Goal: Task Accomplishment & Management: Complete application form

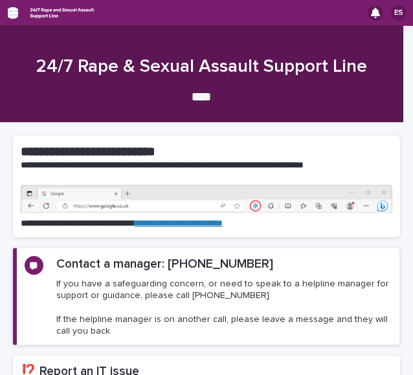
click at [13, 12] on icon "button" at bounding box center [13, 12] width 10 height 9
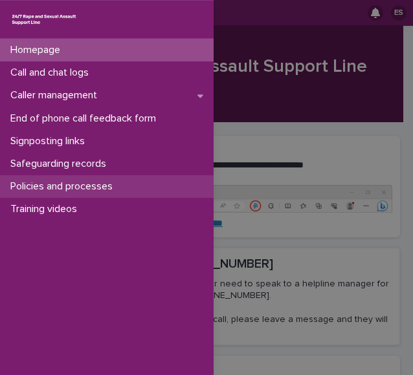
click at [62, 190] on p "Policies and processes" at bounding box center [64, 187] width 118 height 12
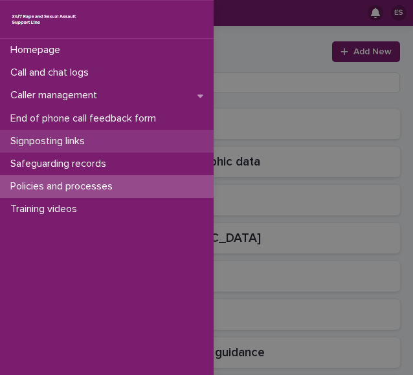
click at [63, 140] on p "Signposting links" at bounding box center [50, 141] width 90 height 12
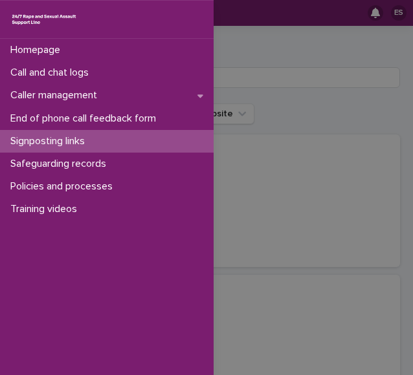
click at [241, 63] on div "Homepage Call and chat logs Caller management End of phone call feedback form S…" at bounding box center [206, 187] width 413 height 375
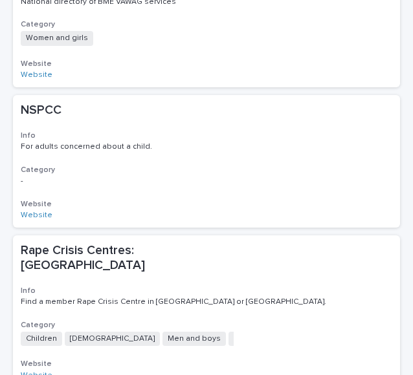
scroll to position [1284, 0]
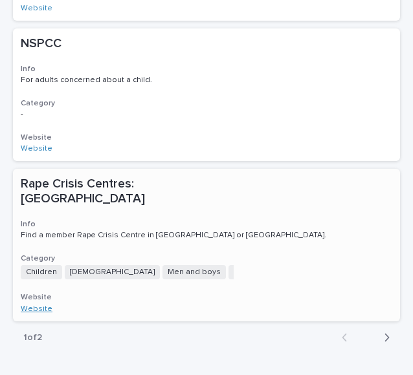
click at [35, 306] on link "Website" at bounding box center [37, 310] width 32 height 8
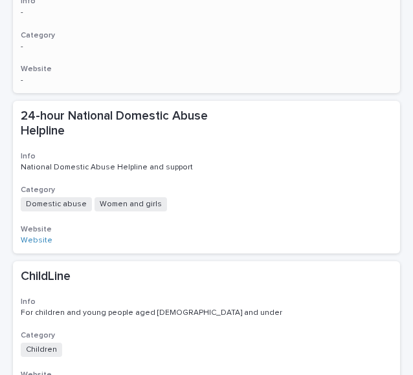
scroll to position [0, 0]
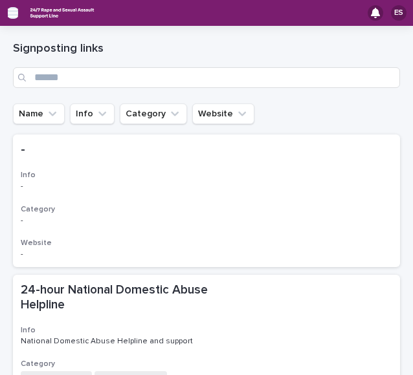
click at [10, 11] on icon "button" at bounding box center [13, 13] width 10 height 12
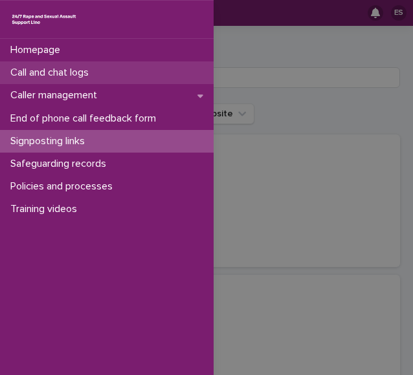
click at [28, 69] on p "Call and chat logs" at bounding box center [52, 73] width 94 height 12
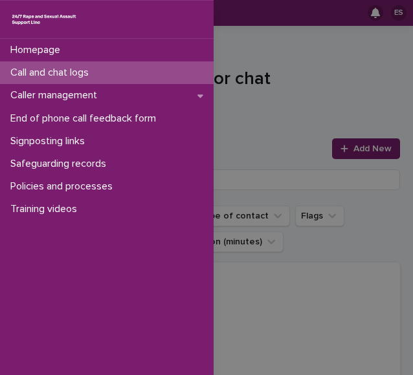
click at [254, 67] on div "Homepage Call and chat logs Caller management End of phone call feedback form S…" at bounding box center [206, 187] width 413 height 375
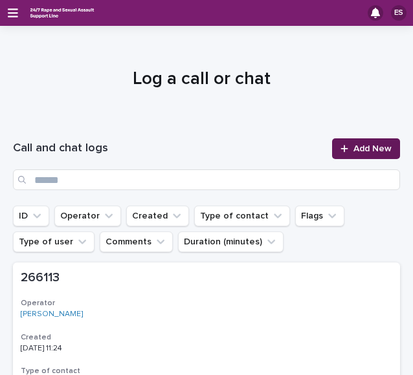
click at [335, 143] on link "Add New" at bounding box center [366, 149] width 68 height 21
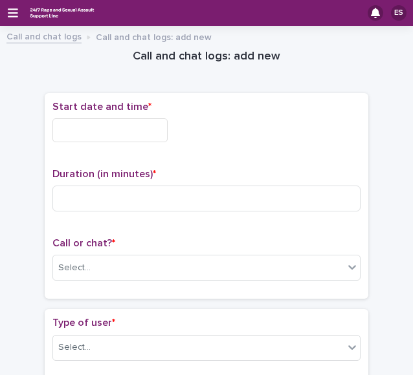
click at [121, 125] on input "text" at bounding box center [109, 130] width 115 height 24
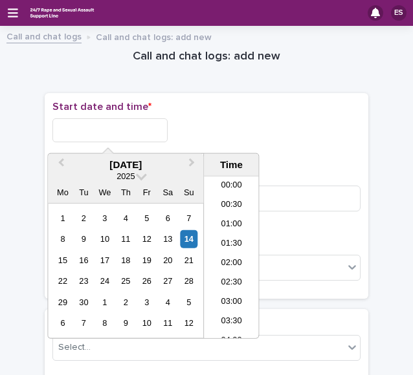
scroll to position [745, 0]
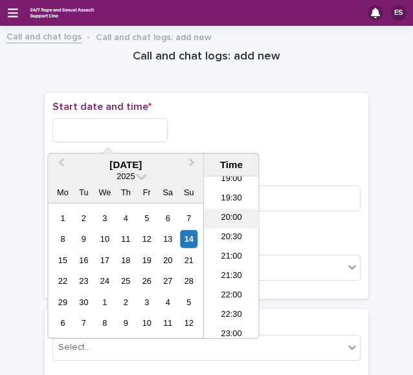
click at [220, 219] on li "20:00" at bounding box center [231, 218] width 55 height 19
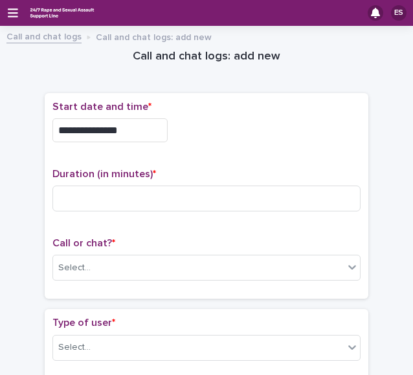
click at [135, 140] on div "**********" at bounding box center [206, 127] width 308 height 52
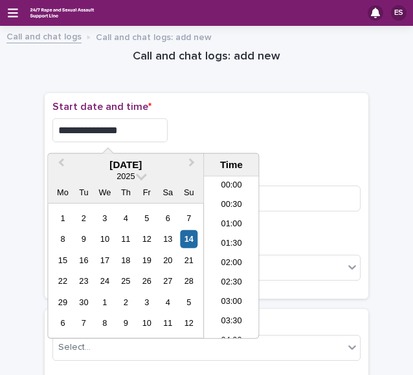
scroll to position [706, 0]
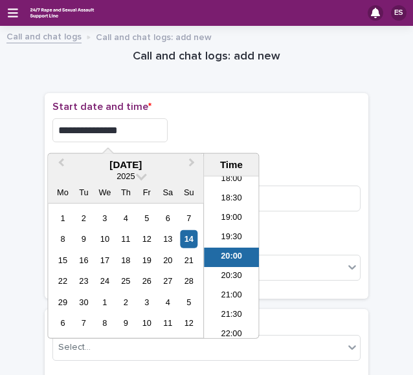
click at [136, 128] on input "**********" at bounding box center [109, 130] width 115 height 24
type input "**********"
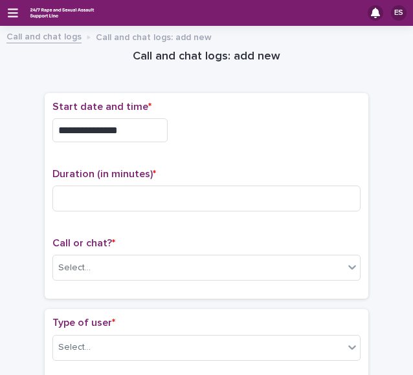
click at [201, 120] on div "**********" at bounding box center [206, 130] width 308 height 24
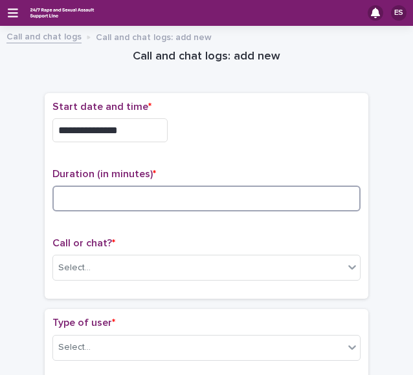
click at [95, 189] on input at bounding box center [206, 199] width 308 height 26
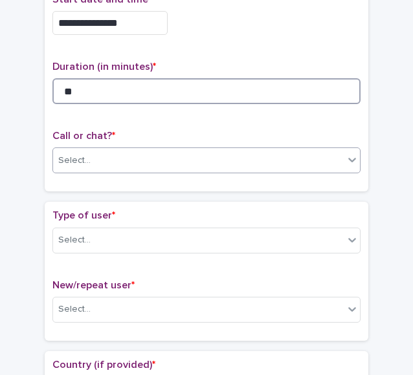
type input "**"
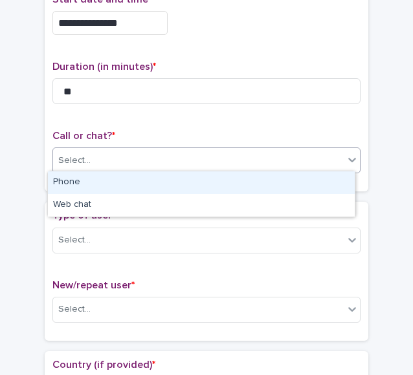
click at [91, 159] on div "Select..." at bounding box center [198, 160] width 291 height 21
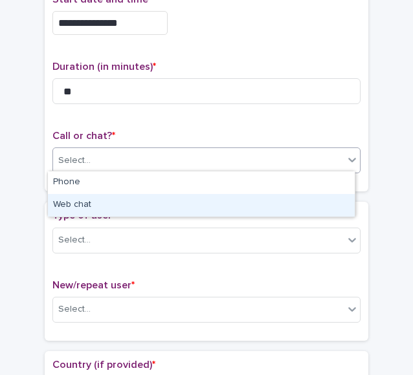
click at [83, 202] on div "Web chat" at bounding box center [201, 205] width 307 height 23
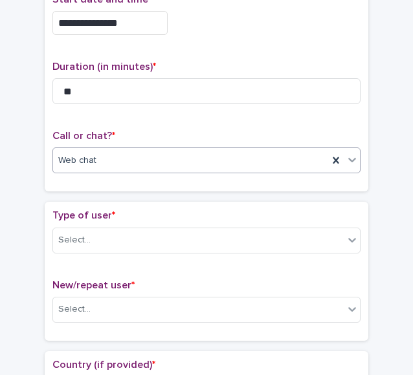
scroll to position [190, 0]
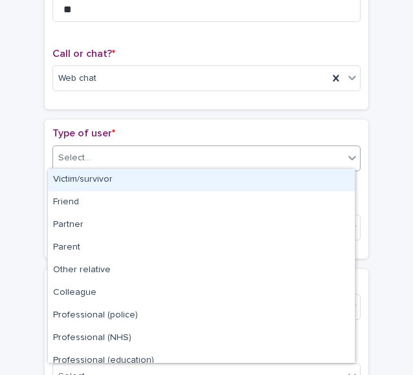
click at [74, 160] on div "Select..." at bounding box center [74, 158] width 32 height 14
click at [106, 180] on div "Victim/survivor" at bounding box center [201, 180] width 307 height 23
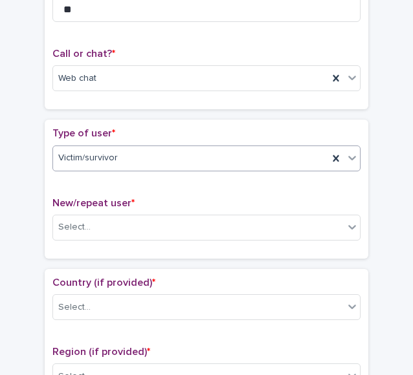
scroll to position [265, 0]
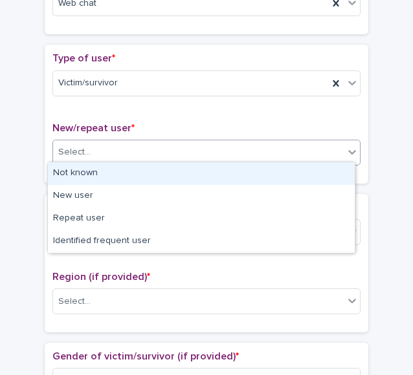
click at [88, 157] on div "Select..." at bounding box center [198, 152] width 291 height 21
click at [115, 172] on div "Not known" at bounding box center [201, 173] width 307 height 23
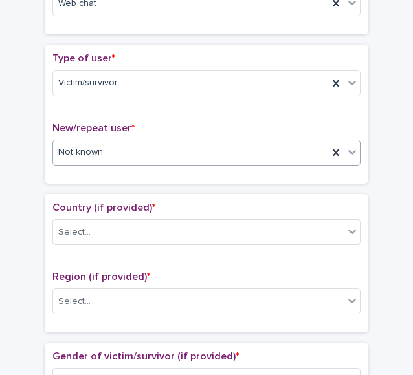
scroll to position [344, 0]
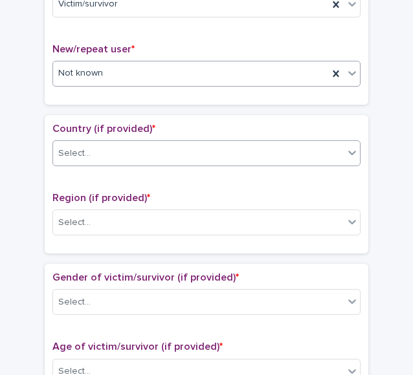
click at [101, 158] on div "Select..." at bounding box center [198, 153] width 291 height 21
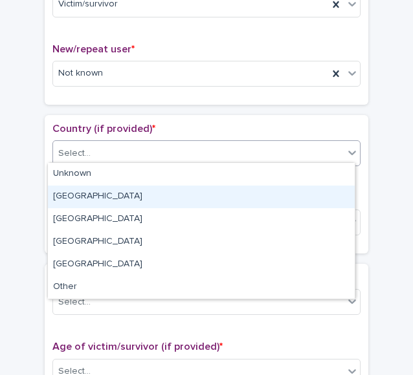
click at [84, 191] on div "[GEOGRAPHIC_DATA]" at bounding box center [201, 197] width 307 height 23
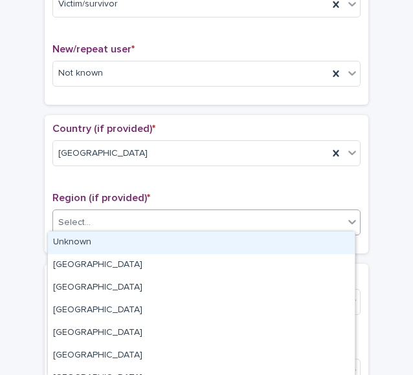
click at [92, 222] on input "text" at bounding box center [92, 222] width 1 height 12
click at [111, 245] on div "Unknown" at bounding box center [201, 243] width 307 height 23
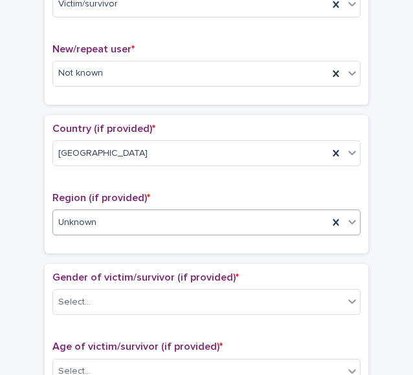
scroll to position [468, 0]
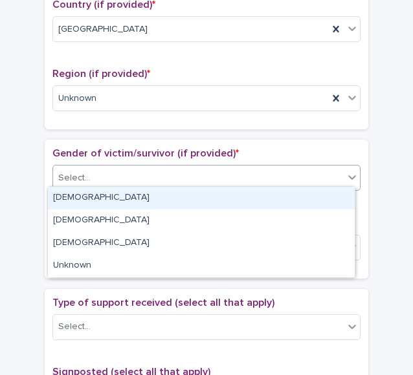
click at [82, 172] on div "Select..." at bounding box center [74, 179] width 32 height 14
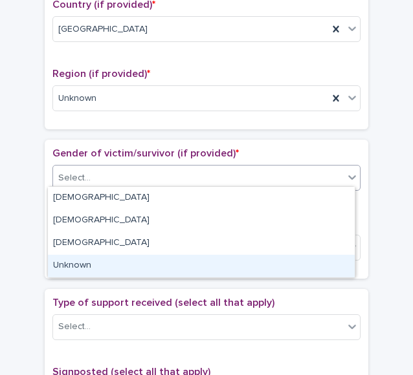
click at [74, 265] on div "Unknown" at bounding box center [201, 266] width 307 height 23
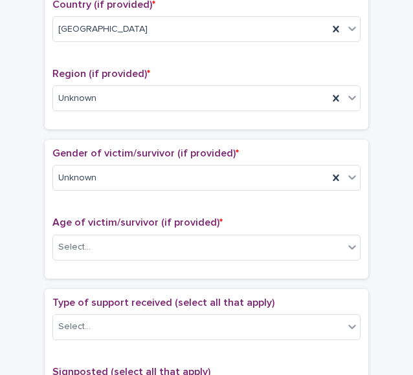
click at [84, 226] on div "Age of victim/survivor (if provided) * Select..." at bounding box center [206, 244] width 308 height 54
click at [66, 247] on div "Select..." at bounding box center [74, 248] width 32 height 14
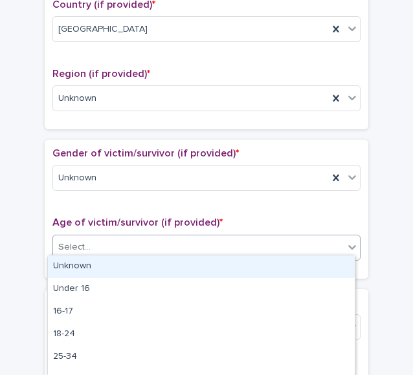
click at [109, 258] on div "Unknown" at bounding box center [201, 267] width 307 height 23
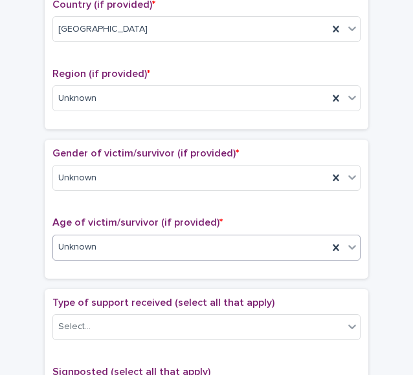
scroll to position [552, 0]
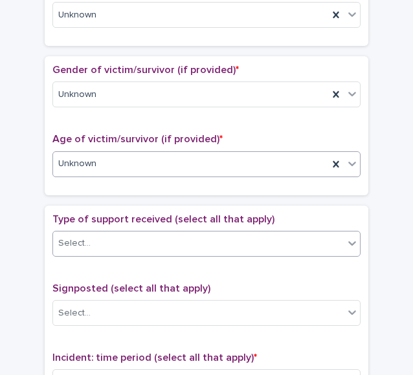
click at [102, 245] on div "Select..." at bounding box center [198, 243] width 291 height 21
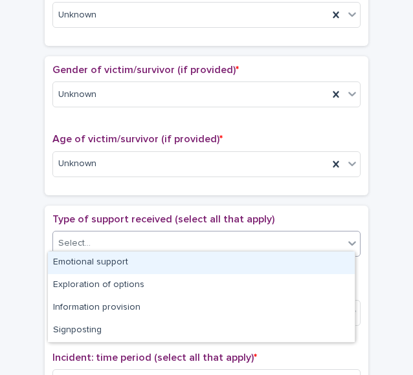
click at [119, 258] on div "Emotional support" at bounding box center [201, 263] width 307 height 23
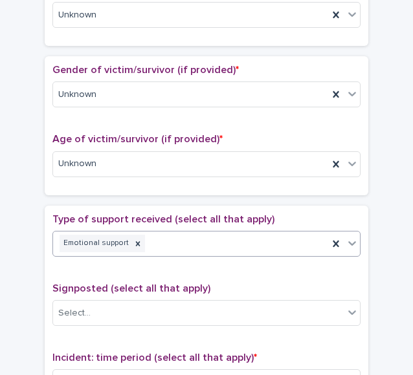
click at [212, 239] on div "Emotional support" at bounding box center [190, 243] width 275 height 23
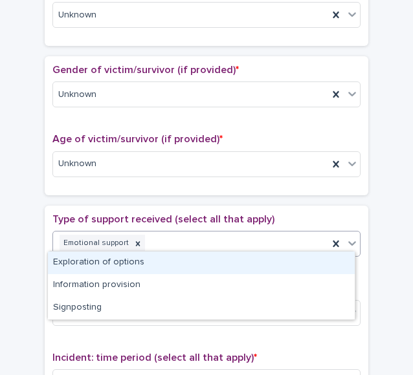
click at [115, 257] on div "Exploration of options" at bounding box center [201, 263] width 307 height 23
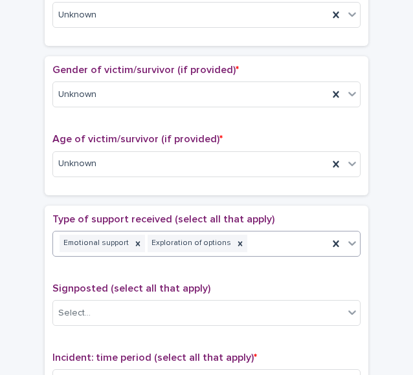
click at [262, 241] on div "Emotional support Exploration of options" at bounding box center [190, 243] width 275 height 23
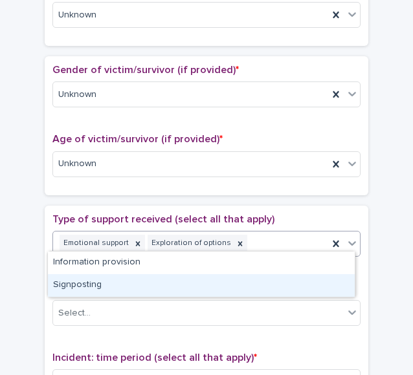
click at [115, 281] on div "Signposting" at bounding box center [201, 285] width 307 height 23
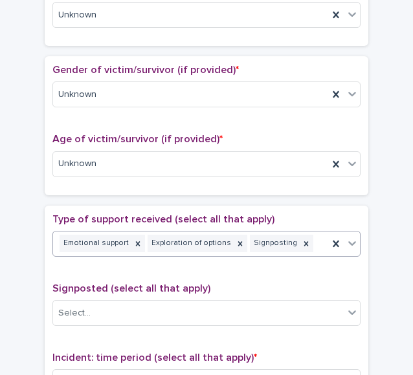
scroll to position [671, 0]
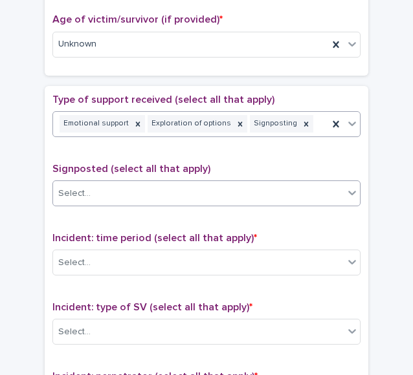
click at [109, 183] on div "Select..." at bounding box center [198, 193] width 291 height 21
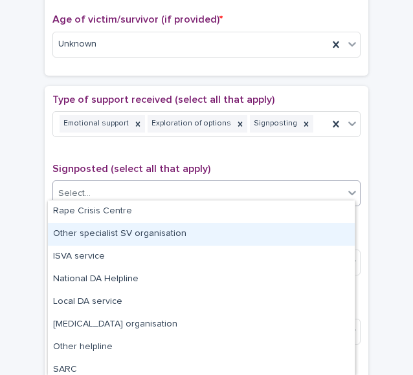
click at [113, 240] on div "Other specialist SV organisation" at bounding box center [201, 234] width 307 height 23
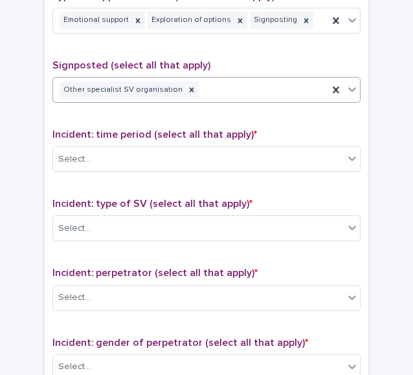
scroll to position [776, 0]
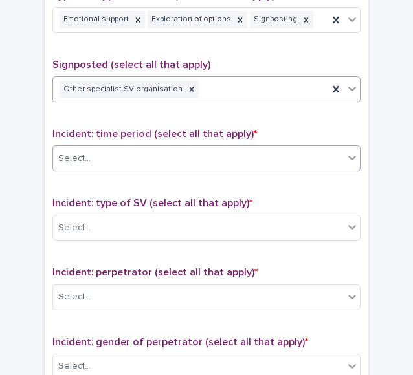
click at [106, 156] on div "Select..." at bounding box center [198, 158] width 291 height 21
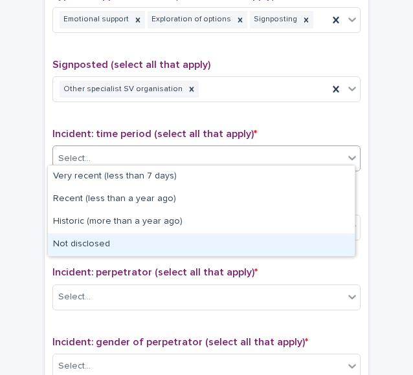
click at [89, 238] on div "Not disclosed" at bounding box center [201, 245] width 307 height 23
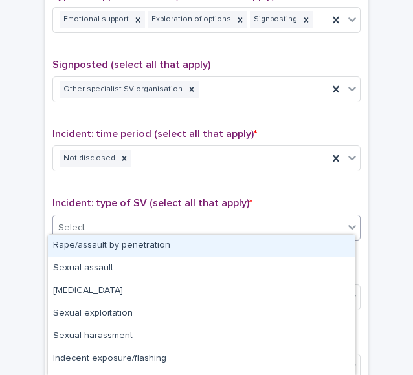
click at [98, 231] on div "Select..." at bounding box center [198, 228] width 291 height 21
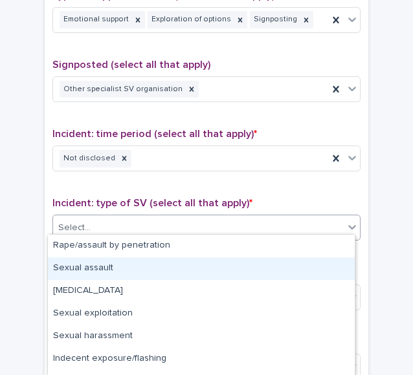
scroll to position [85, 0]
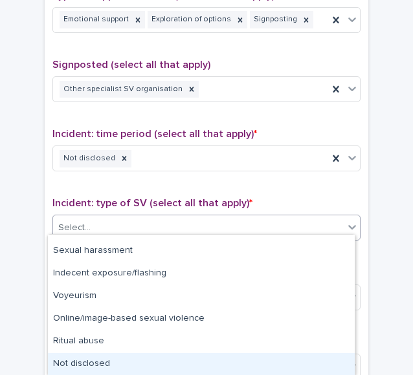
click at [93, 359] on div "Not disclosed" at bounding box center [201, 364] width 307 height 23
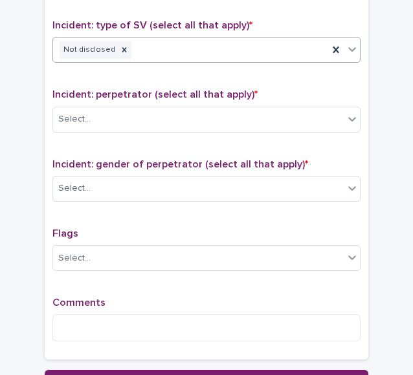
scroll to position [956, 0]
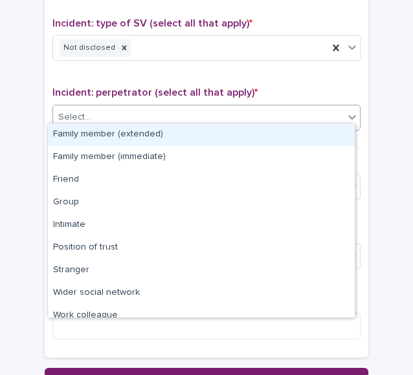
click at [77, 111] on div "Select..." at bounding box center [74, 118] width 32 height 14
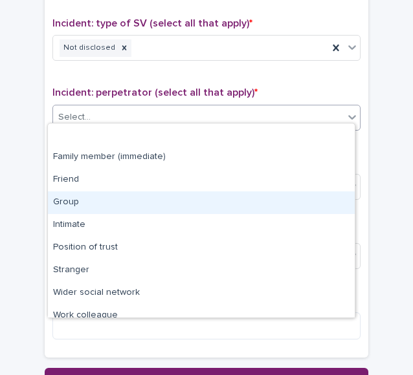
scroll to position [55, 0]
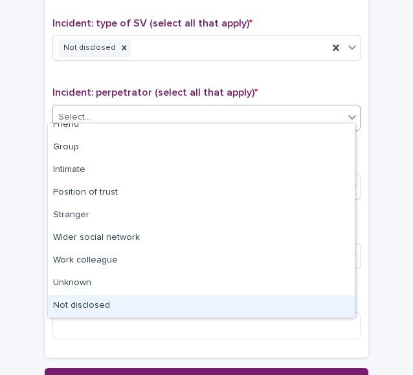
click at [101, 303] on div "Not disclosed" at bounding box center [201, 306] width 307 height 23
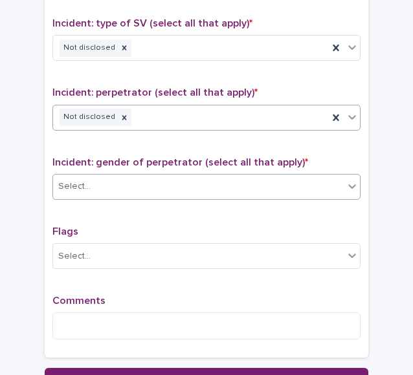
click at [123, 177] on div "Select..." at bounding box center [198, 186] width 291 height 21
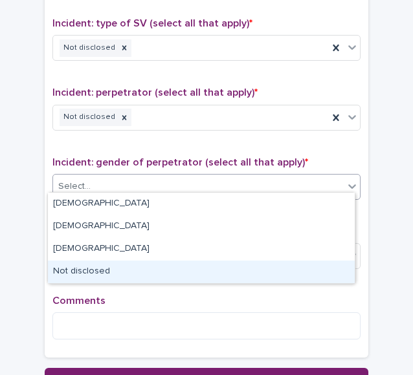
click at [95, 267] on div "Not disclosed" at bounding box center [201, 272] width 307 height 23
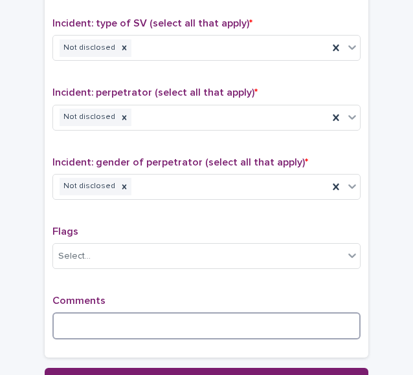
click at [98, 313] on textarea at bounding box center [206, 326] width 308 height 27
type textarea "*"
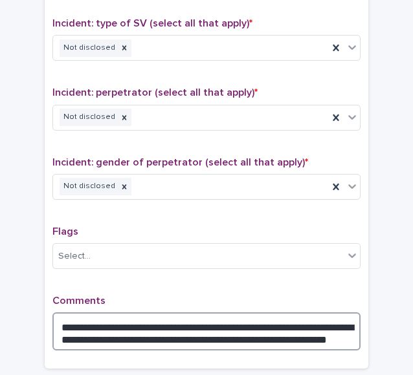
scroll to position [1073, 0]
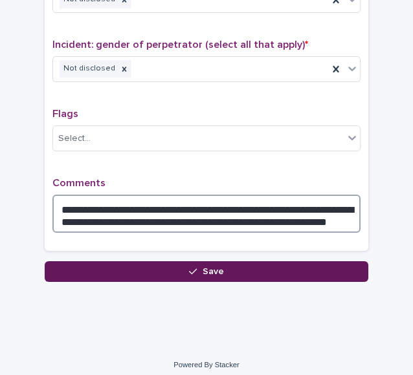
type textarea "**********"
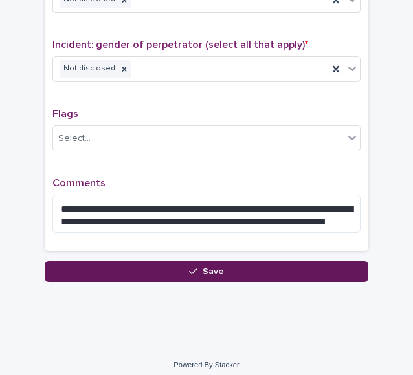
click at [113, 262] on button "Save" at bounding box center [207, 272] width 324 height 21
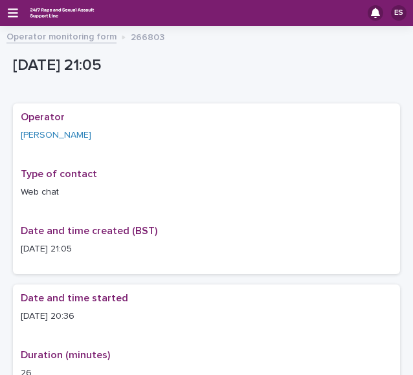
click at [7, 14] on div "ES" at bounding box center [206, 13] width 413 height 26
click at [14, 10] on icon "button" at bounding box center [13, 12] width 10 height 9
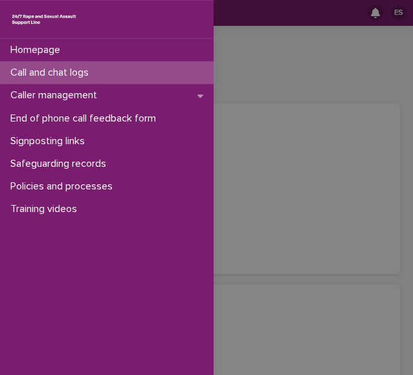
click at [58, 73] on p "Call and chat logs" at bounding box center [52, 73] width 94 height 12
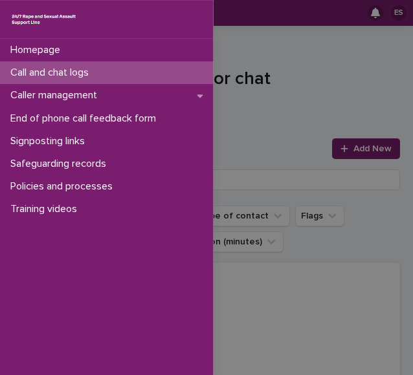
click at [248, 92] on div "Homepage Call and chat logs Caller management End of phone call feedback form S…" at bounding box center [206, 187] width 413 height 375
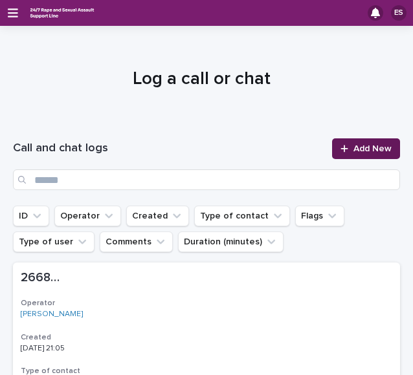
click at [361, 144] on link "Add New" at bounding box center [366, 149] width 68 height 21
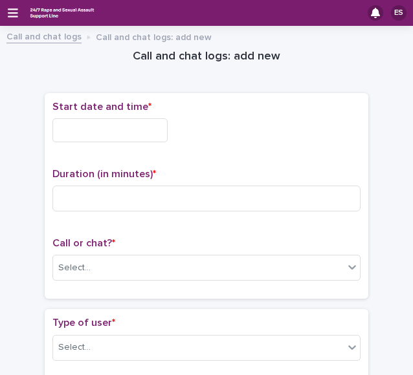
click at [124, 126] on input "text" at bounding box center [109, 130] width 115 height 24
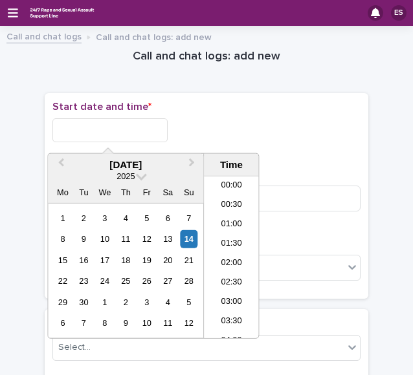
scroll to position [745, 0]
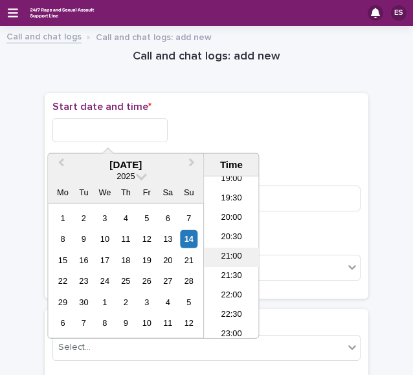
click at [236, 262] on li "21:00" at bounding box center [231, 257] width 55 height 19
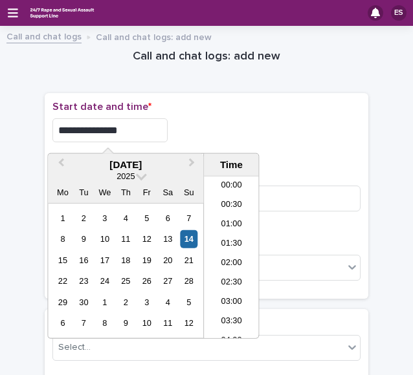
click at [127, 129] on input "**********" at bounding box center [109, 130] width 115 height 24
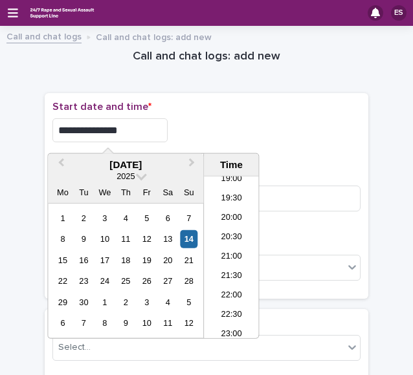
click at [152, 133] on input "**********" at bounding box center [109, 130] width 115 height 24
type input "**********"
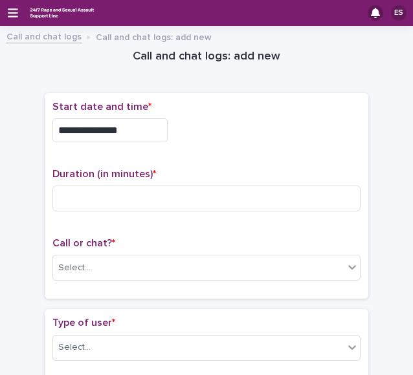
click at [107, 179] on div "Duration (in minutes) *" at bounding box center [206, 195] width 308 height 54
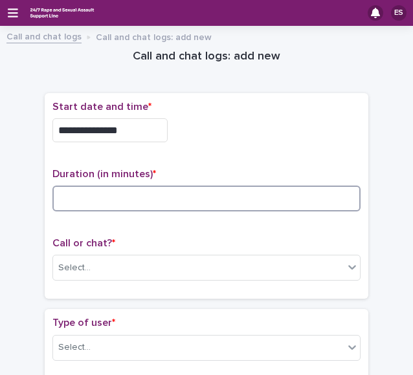
click at [89, 187] on input at bounding box center [206, 199] width 308 height 26
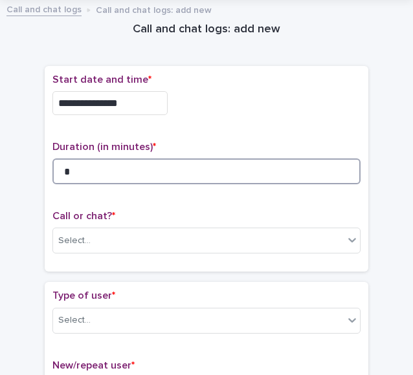
scroll to position [29, 0]
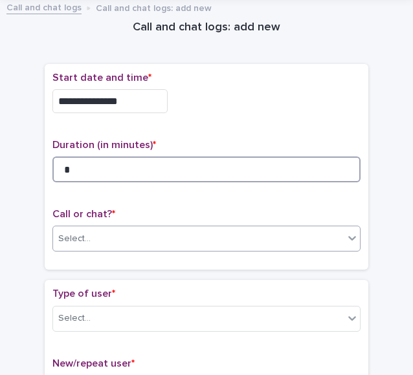
type input "*"
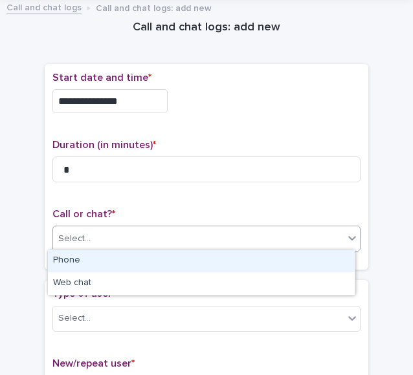
click at [71, 244] on div "Select..." at bounding box center [198, 239] width 291 height 21
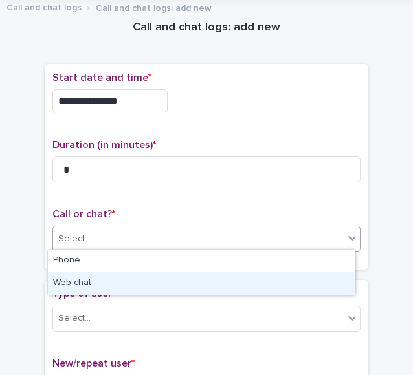
click at [95, 275] on div "Web chat" at bounding box center [201, 284] width 307 height 23
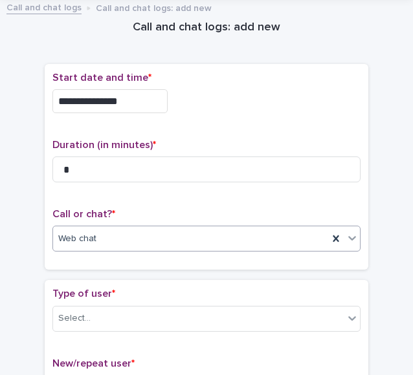
scroll to position [103, 0]
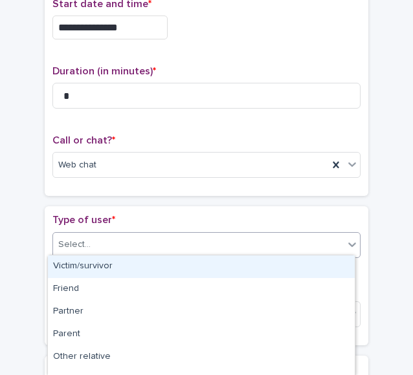
click at [100, 234] on div "Select..." at bounding box center [198, 244] width 291 height 21
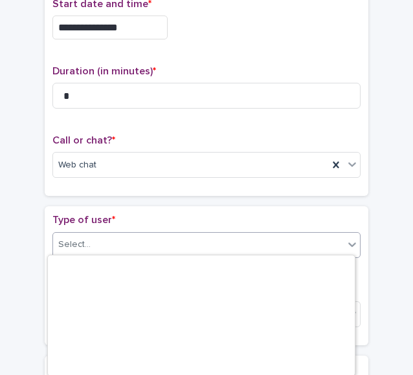
scroll to position [219, 0]
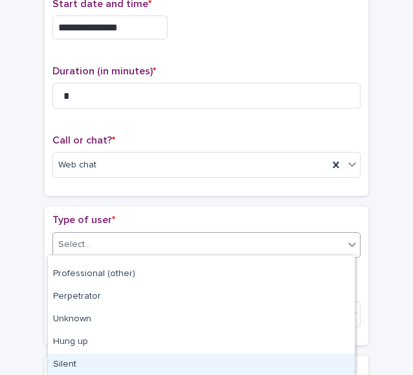
click at [88, 359] on div "Silent" at bounding box center [201, 365] width 307 height 23
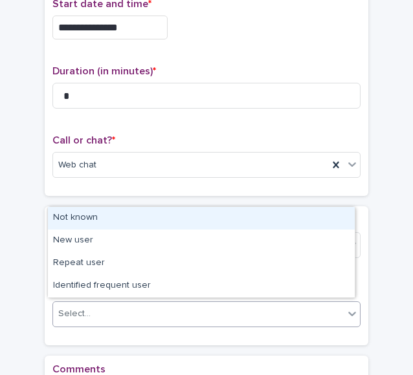
click at [80, 314] on div "Select..." at bounding box center [74, 315] width 32 height 14
click at [94, 215] on div "Not known" at bounding box center [201, 218] width 307 height 23
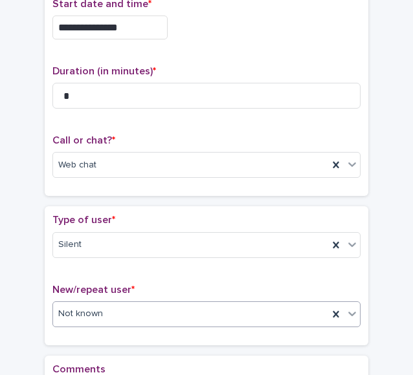
scroll to position [284, 0]
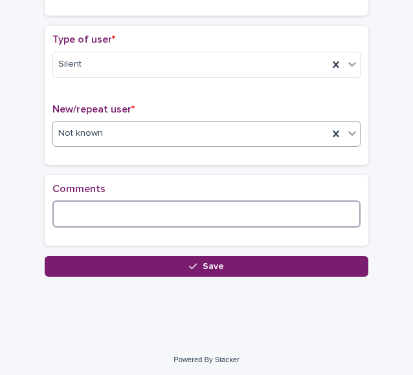
click at [92, 216] on textarea at bounding box center [206, 214] width 308 height 27
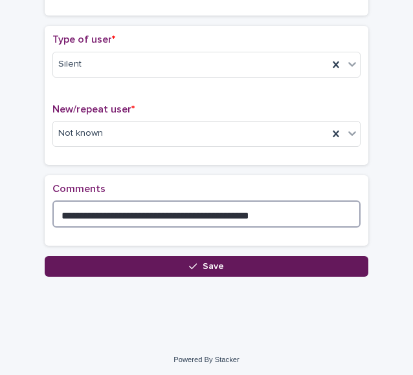
type textarea "**********"
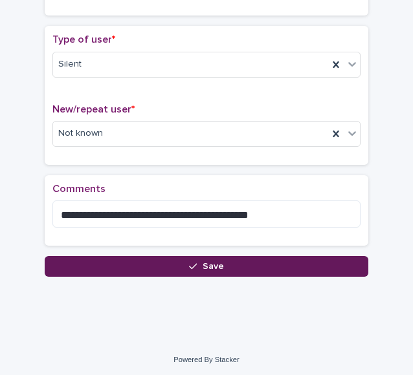
click at [97, 256] on button "Save" at bounding box center [207, 266] width 324 height 21
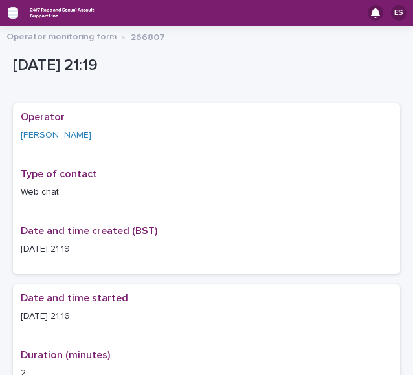
click at [9, 9] on icon "button" at bounding box center [13, 12] width 10 height 9
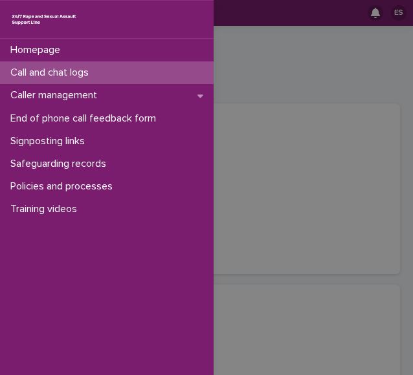
click at [64, 73] on p "Call and chat logs" at bounding box center [52, 73] width 94 height 12
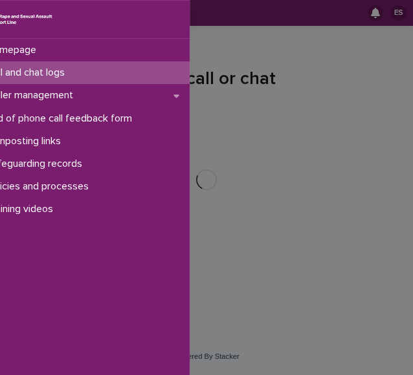
click at [278, 67] on div "Homepage Call and chat logs Caller management End of phone call feedback form S…" at bounding box center [206, 187] width 413 height 375
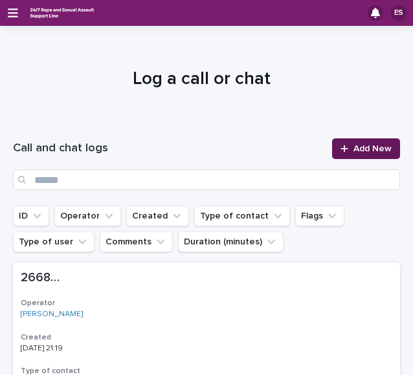
click at [353, 151] on span "Add New" at bounding box center [372, 148] width 38 height 9
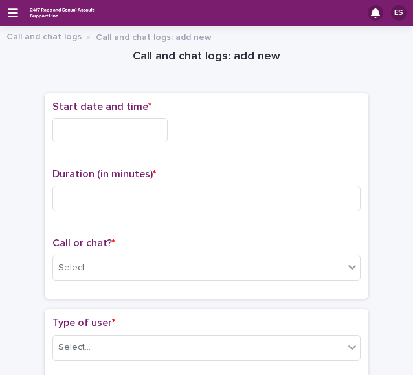
click at [148, 122] on input "text" at bounding box center [109, 130] width 115 height 24
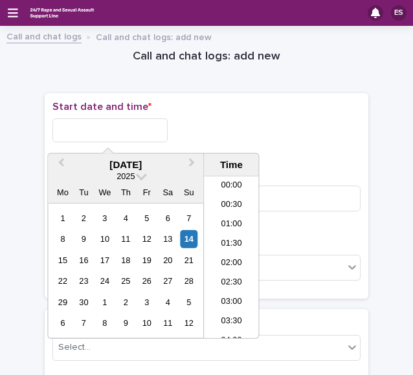
scroll to position [745, 0]
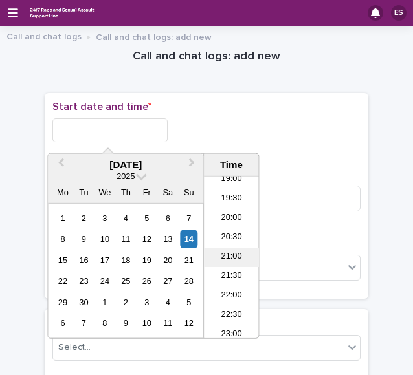
click at [219, 261] on li "21:00" at bounding box center [231, 257] width 55 height 19
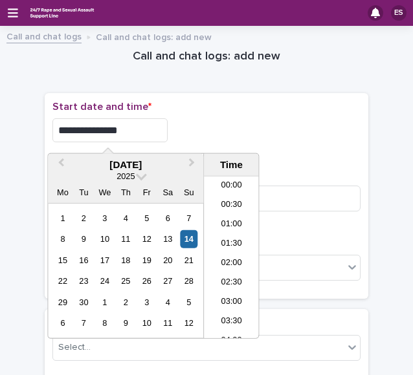
click at [143, 133] on input "**********" at bounding box center [109, 130] width 115 height 24
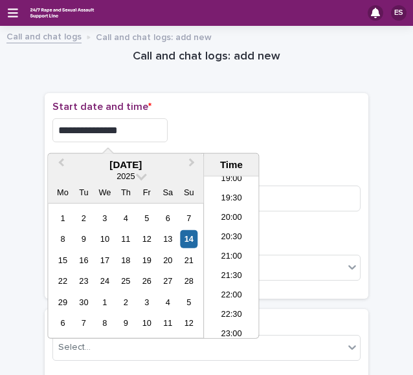
type input "**********"
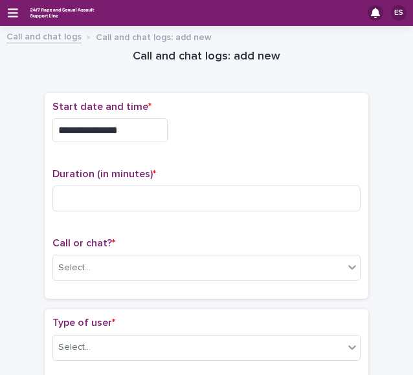
click at [214, 131] on div "**********" at bounding box center [206, 130] width 308 height 24
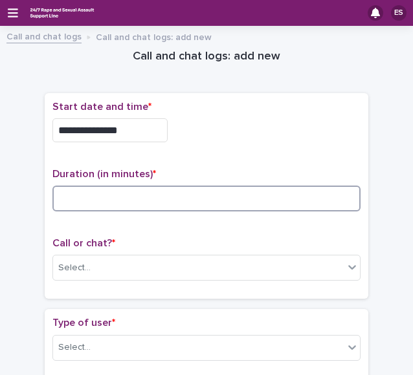
click at [65, 188] on input at bounding box center [206, 199] width 308 height 26
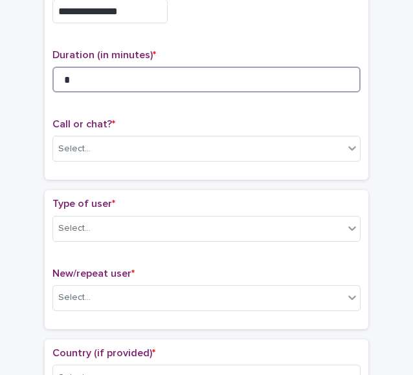
scroll to position [120, 0]
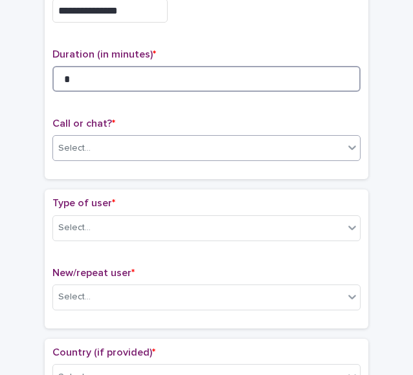
type input "*"
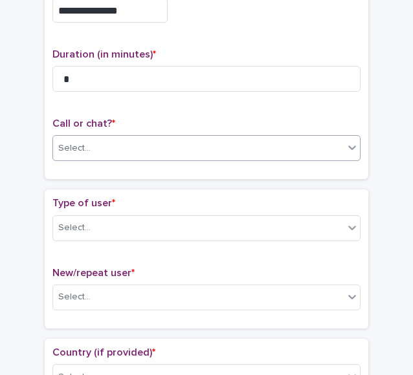
click at [70, 153] on div "Select..." at bounding box center [198, 148] width 291 height 21
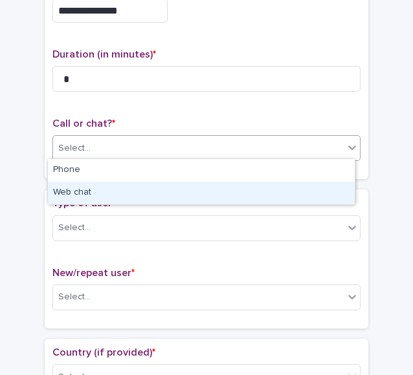
click at [100, 184] on div "Web chat" at bounding box center [201, 193] width 307 height 23
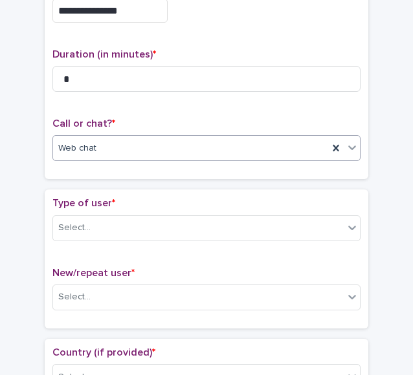
scroll to position [196, 0]
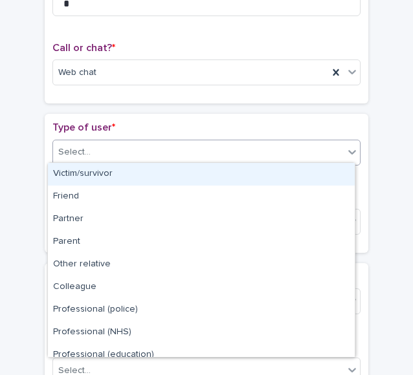
click at [82, 152] on div "Select..." at bounding box center [74, 153] width 32 height 14
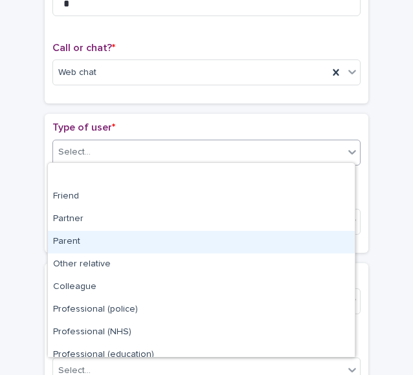
scroll to position [146, 0]
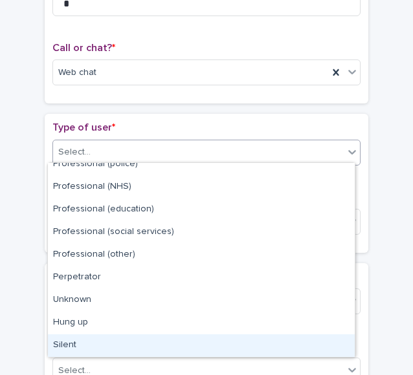
click at [76, 343] on div "Silent" at bounding box center [201, 346] width 307 height 23
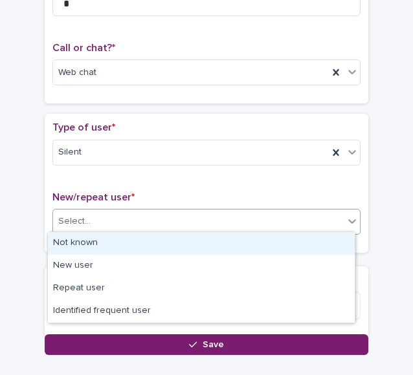
click at [106, 221] on div "Select..." at bounding box center [198, 221] width 291 height 21
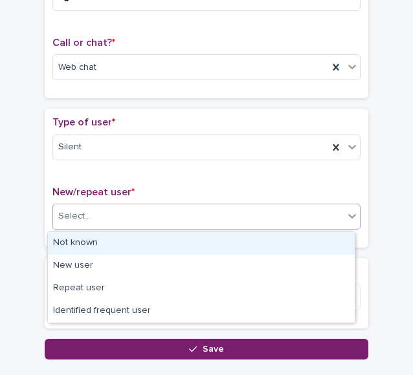
click at [113, 245] on div "Not known" at bounding box center [201, 243] width 307 height 23
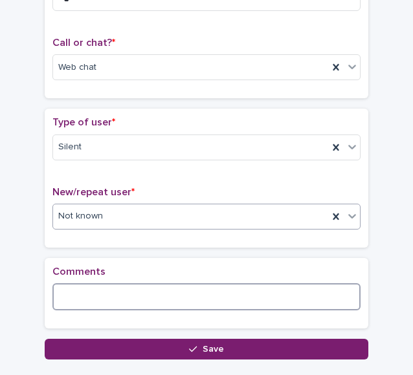
click at [115, 293] on textarea at bounding box center [206, 297] width 308 height 27
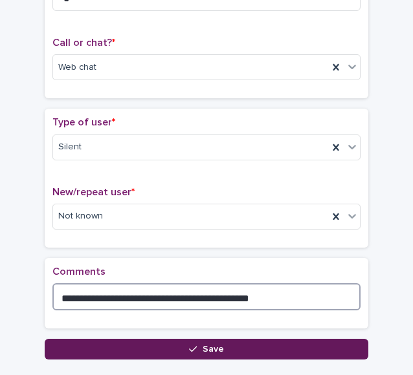
type textarea "**********"
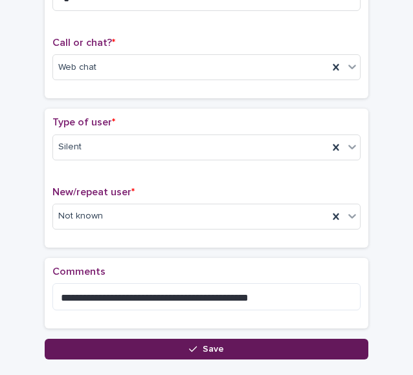
click at [106, 340] on button "Save" at bounding box center [207, 349] width 324 height 21
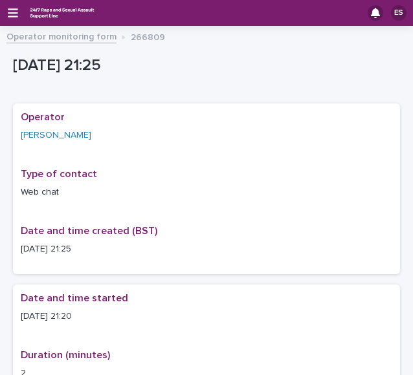
click at [4, 17] on div "ES" at bounding box center [206, 13] width 413 height 26
click at [7, 17] on div "ES" at bounding box center [206, 13] width 413 height 26
click at [10, 13] on icon "button" at bounding box center [13, 12] width 10 height 9
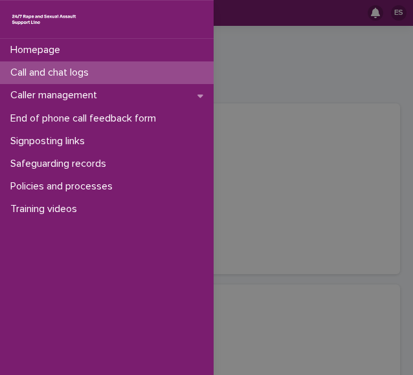
click at [72, 67] on p "Call and chat logs" at bounding box center [52, 73] width 94 height 12
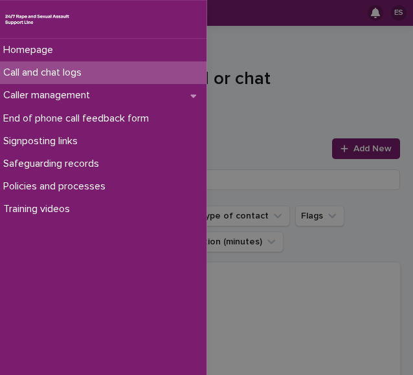
click at [239, 73] on div "Homepage Call and chat logs Caller management End of phone call feedback form S…" at bounding box center [206, 187] width 413 height 375
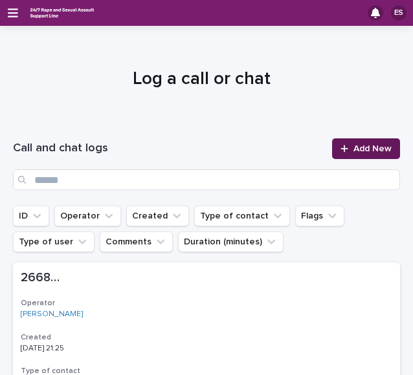
click at [346, 140] on link "Add New" at bounding box center [366, 149] width 68 height 21
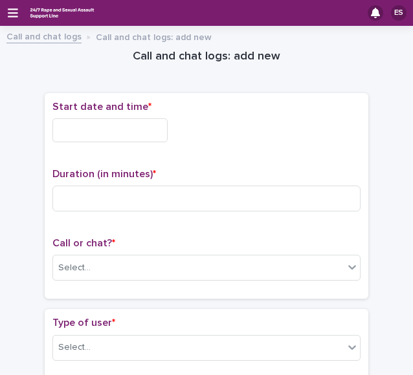
click at [139, 124] on input "text" at bounding box center [109, 130] width 115 height 24
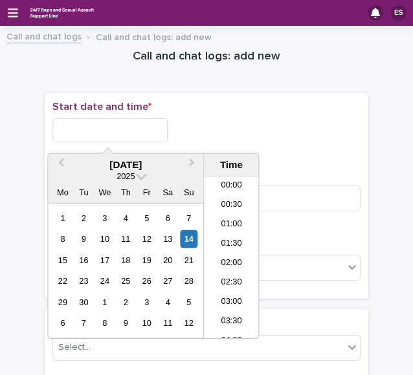
scroll to position [745, 0]
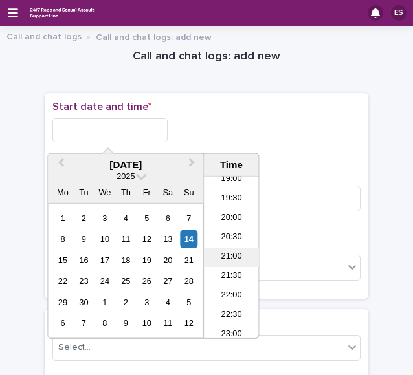
click at [228, 257] on li "21:00" at bounding box center [231, 257] width 55 height 19
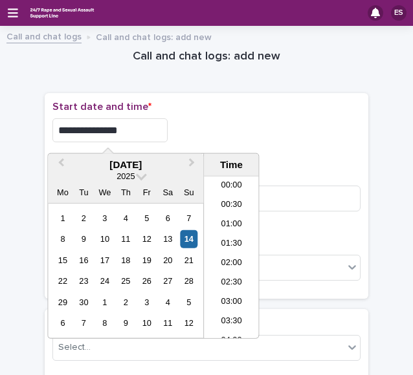
click at [149, 134] on input "**********" at bounding box center [109, 130] width 115 height 24
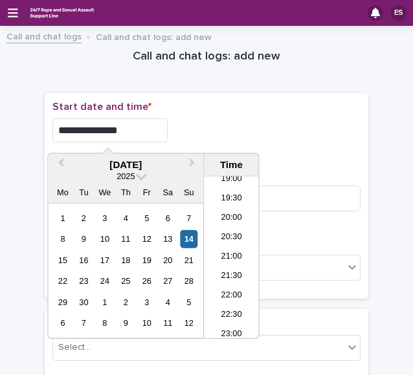
type input "**********"
click at [205, 133] on div "**********" at bounding box center [206, 130] width 308 height 24
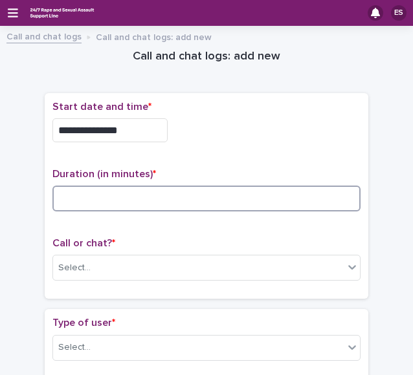
click at [95, 200] on input at bounding box center [206, 199] width 308 height 26
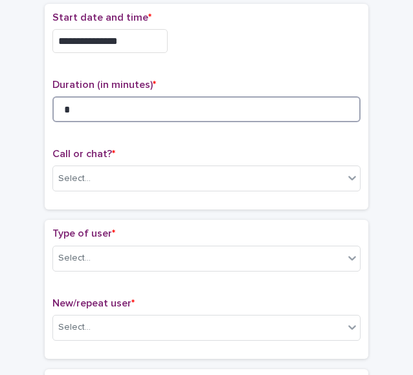
scroll to position [90, 0]
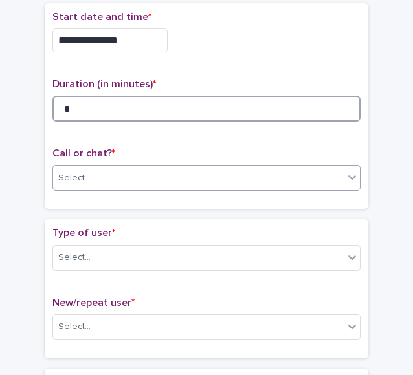
type input "*"
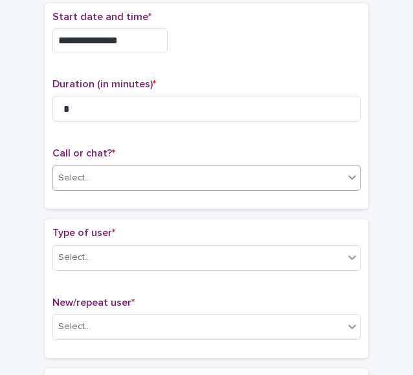
click at [90, 179] on div "Select..." at bounding box center [198, 178] width 291 height 21
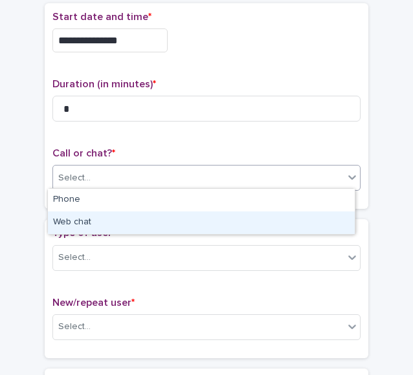
click at [97, 221] on div "Web chat" at bounding box center [201, 223] width 307 height 23
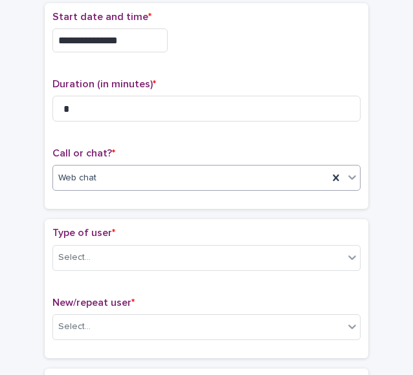
scroll to position [145, 0]
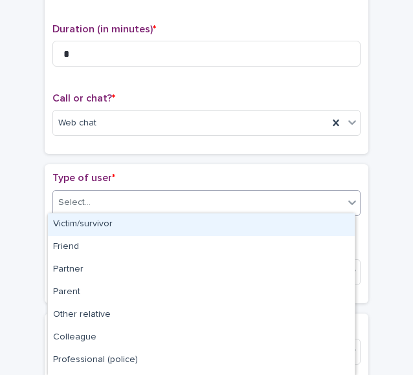
click at [89, 208] on div "Select..." at bounding box center [198, 202] width 291 height 21
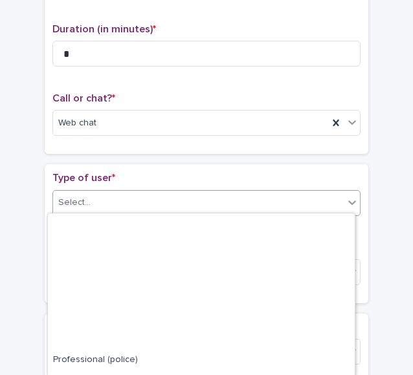
scroll to position [177, 0]
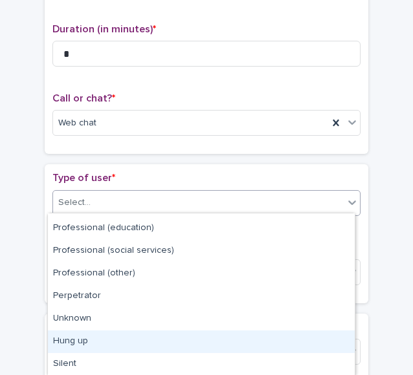
click at [95, 348] on div "Hung up" at bounding box center [201, 342] width 307 height 23
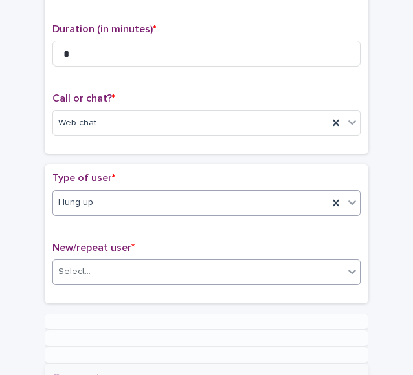
click at [88, 267] on div "Select..." at bounding box center [198, 272] width 291 height 21
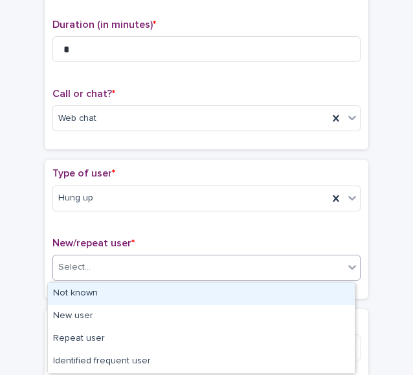
click at [98, 292] on div "Not known" at bounding box center [201, 294] width 307 height 23
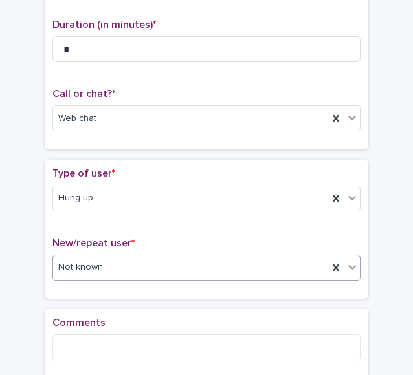
scroll to position [284, 0]
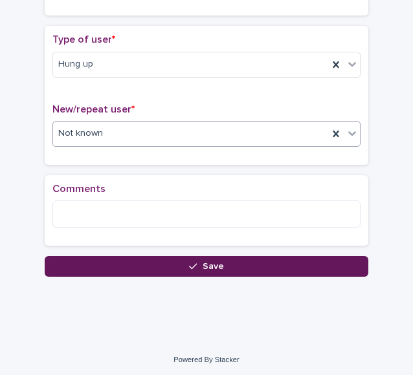
click at [85, 260] on button "Save" at bounding box center [207, 266] width 324 height 21
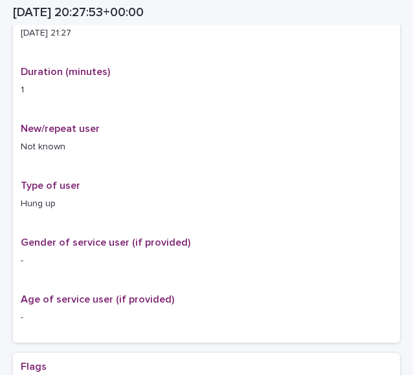
scroll to position [291, 0]
